Goal: Task Accomplishment & Management: Use online tool/utility

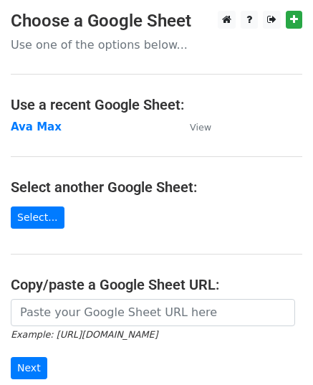
click at [40, 130] on strong "Ava Max" at bounding box center [36, 126] width 51 height 13
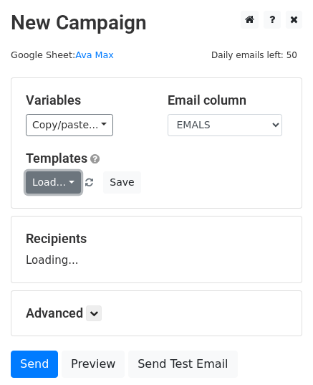
click at [57, 191] on link "Load..." at bounding box center [53, 182] width 55 height 22
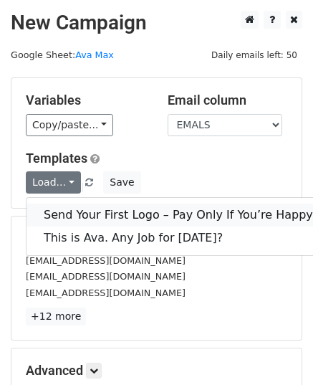
click at [111, 219] on link "Send Your First Logo – Pay Only If You’re Happy" at bounding box center [179, 215] width 304 height 23
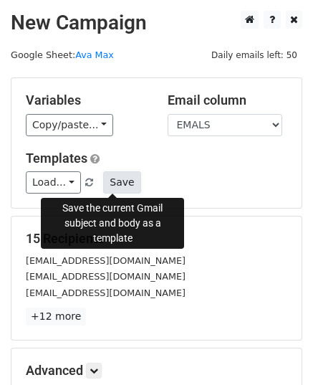
click at [116, 180] on button "Save" at bounding box center [121, 182] width 37 height 22
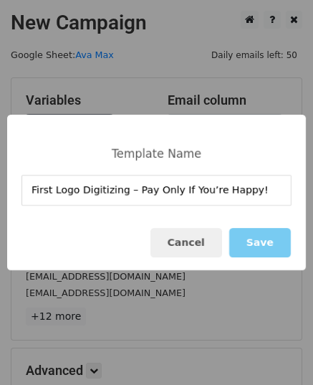
type input "First Logo Digitizing – Pay Only If You’re Happy!"
click at [259, 249] on button "Save" at bounding box center [261, 242] width 62 height 29
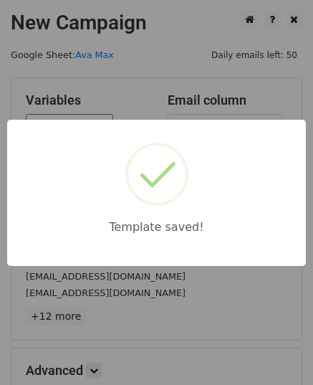
click at [79, 282] on div "Template saved!" at bounding box center [156, 192] width 313 height 385
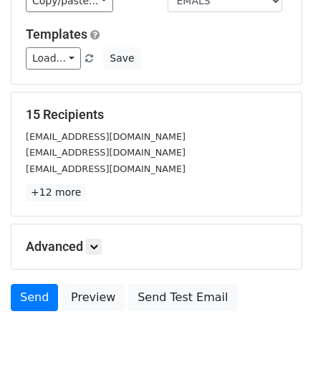
scroll to position [169, 0]
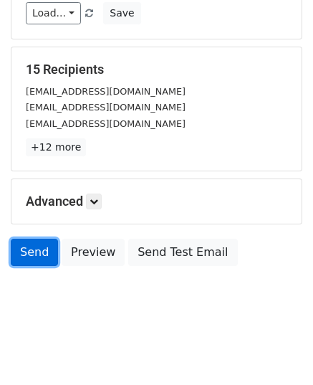
click at [28, 253] on link "Send" at bounding box center [34, 252] width 47 height 27
